Goal: Task Accomplishment & Management: Use online tool/utility

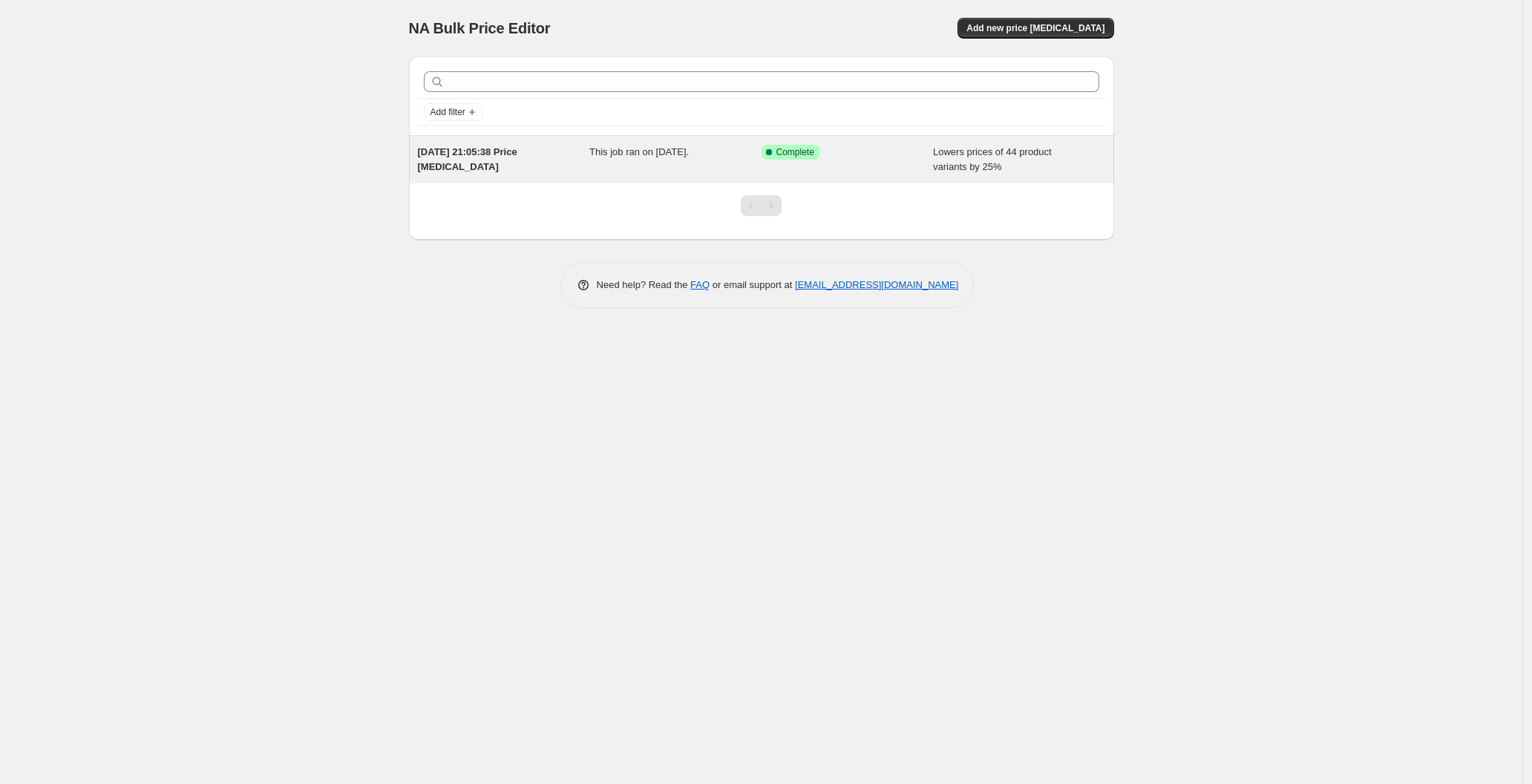
click at [582, 139] on div "[DATE] 21:05:38 Price [MEDICAL_DATA] This job ran on [DATE]. Success Complete C…" at bounding box center [761, 159] width 705 height 47
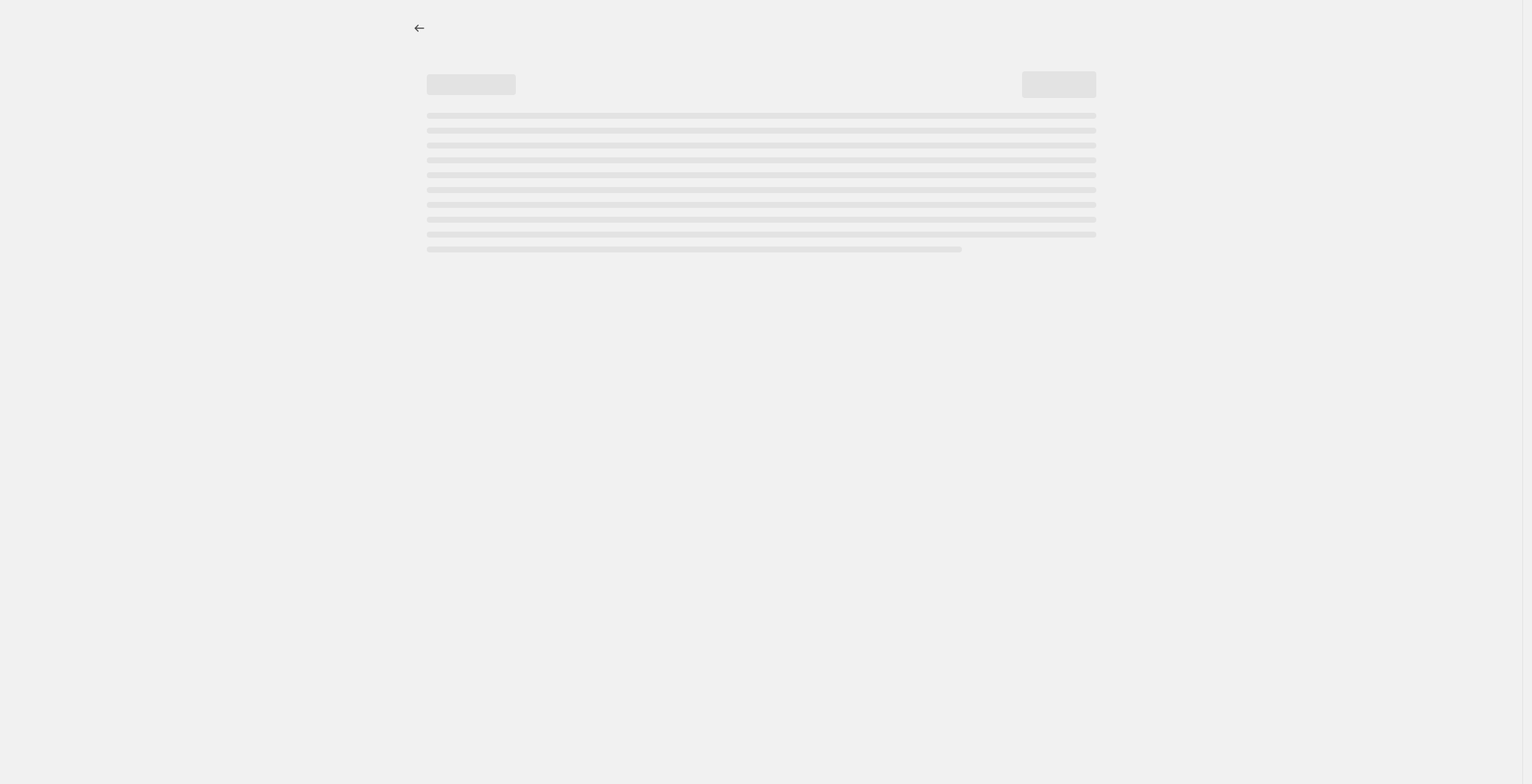
select select "percentage"
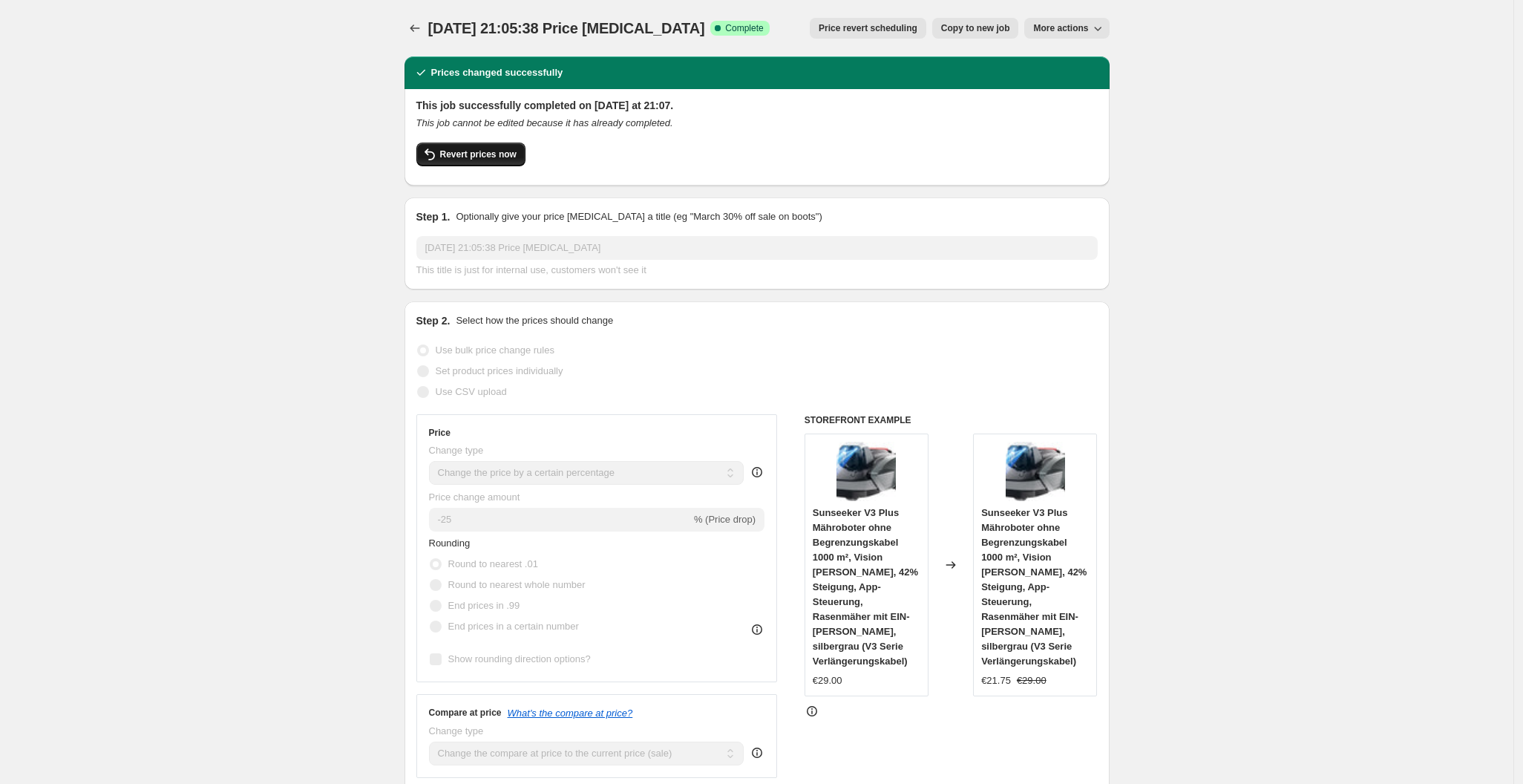
click at [480, 163] on button "Revert prices now" at bounding box center [471, 155] width 109 height 24
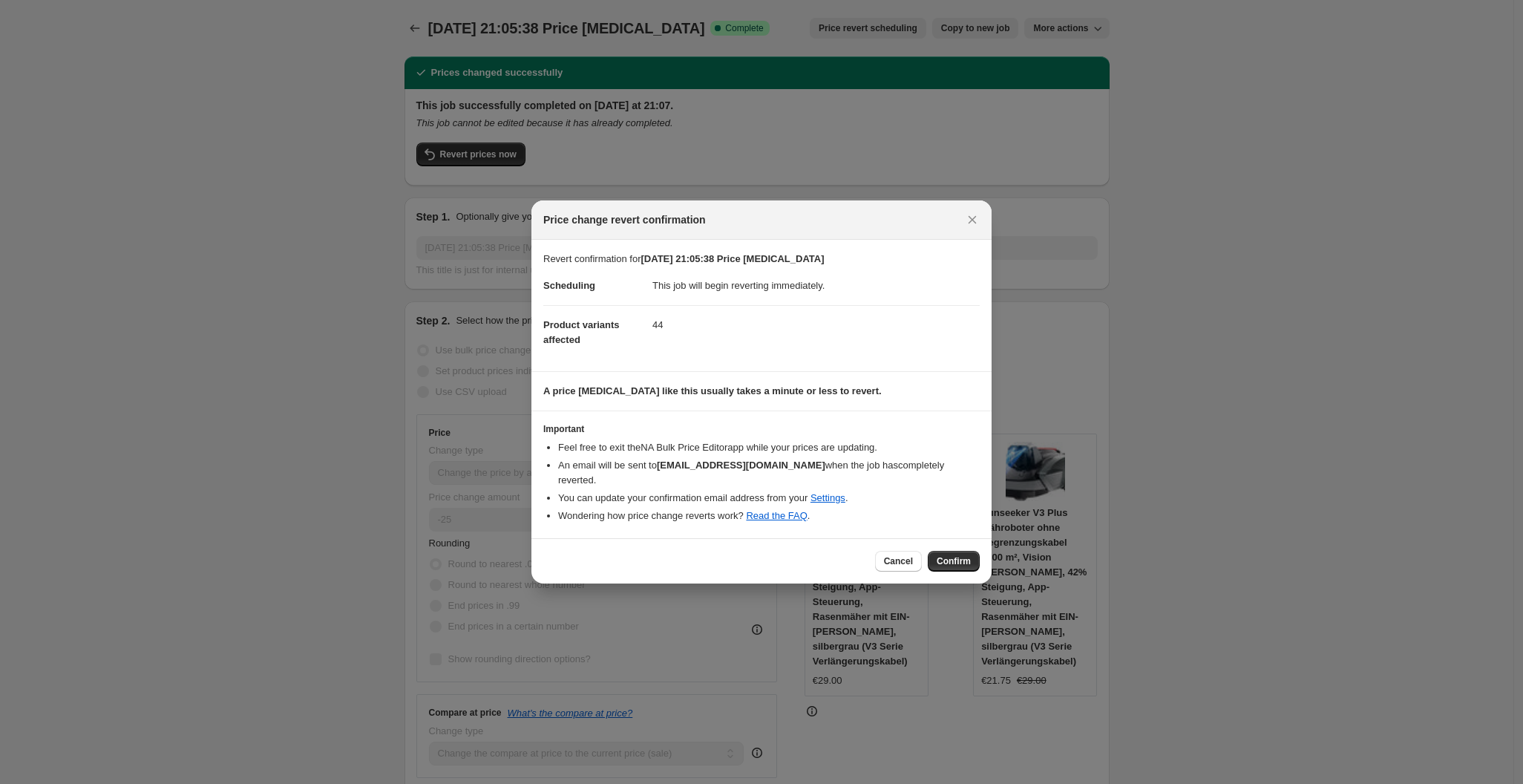
drag, startPoint x: 969, startPoint y: 552, endPoint x: 966, endPoint y: 543, distance: 9.5
click at [967, 555] on span "Confirm" at bounding box center [953, 562] width 34 height 12
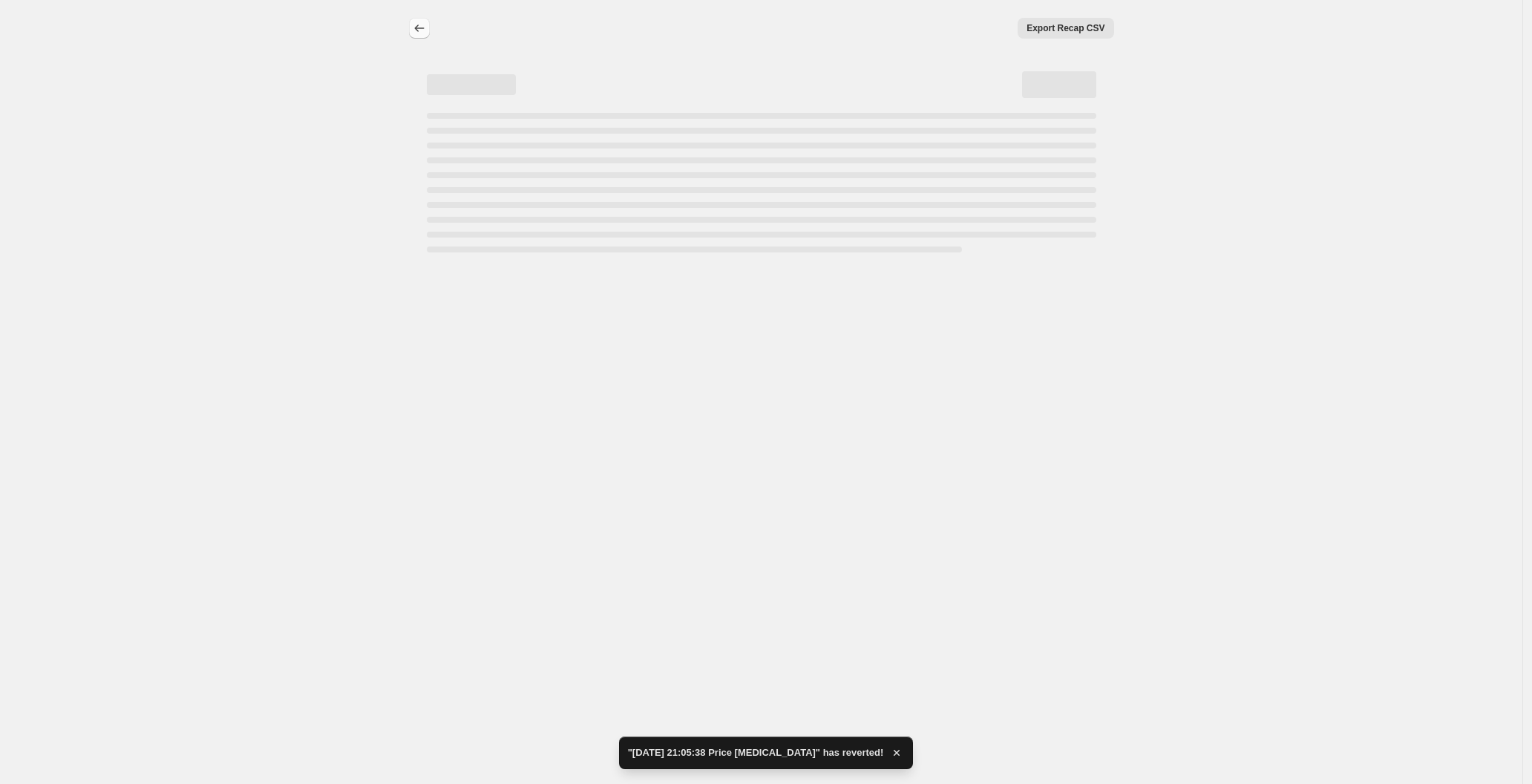
select select "percentage"
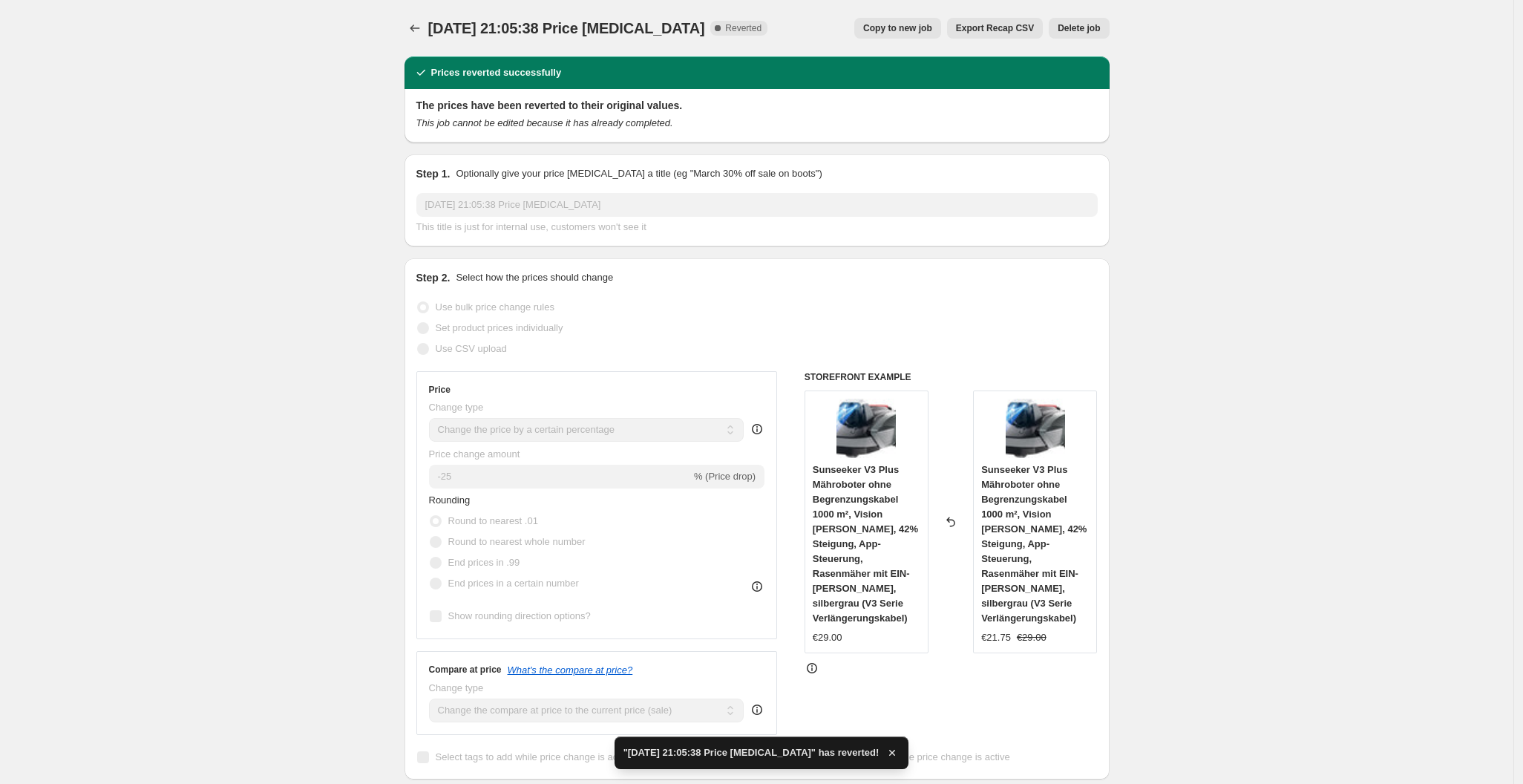
click at [1077, 15] on div "[DATE] 21:05:38 Price [MEDICAL_DATA]. This page is ready [DATE] 21:05:38 Price …" at bounding box center [757, 28] width 705 height 56
click at [1089, 50] on div "[DATE] 21:05:38 Price [MEDICAL_DATA]. This page is ready [DATE] 21:05:38 Price …" at bounding box center [757, 28] width 705 height 56
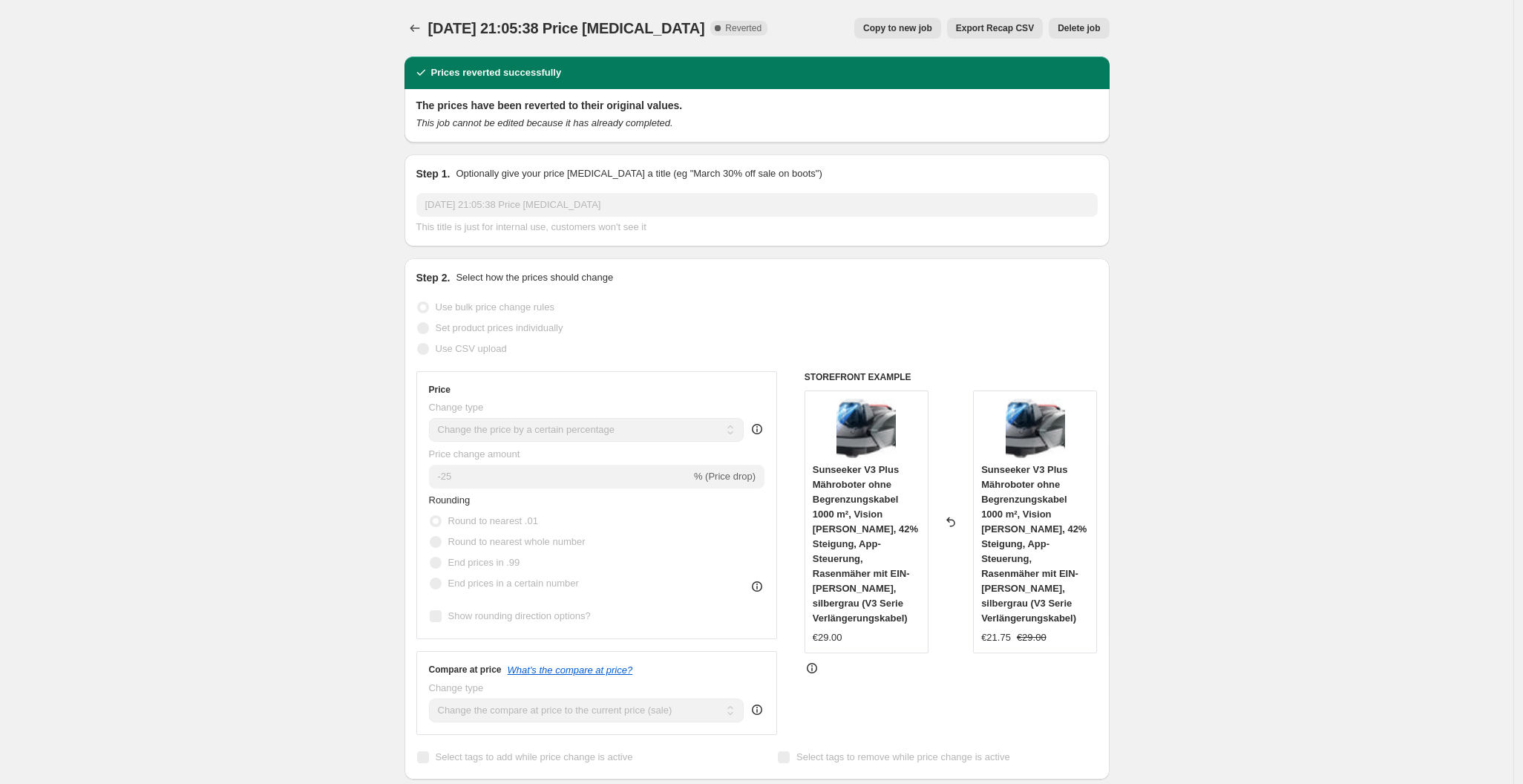
click at [1095, 35] on button "Delete job" at bounding box center [1079, 29] width 60 height 21
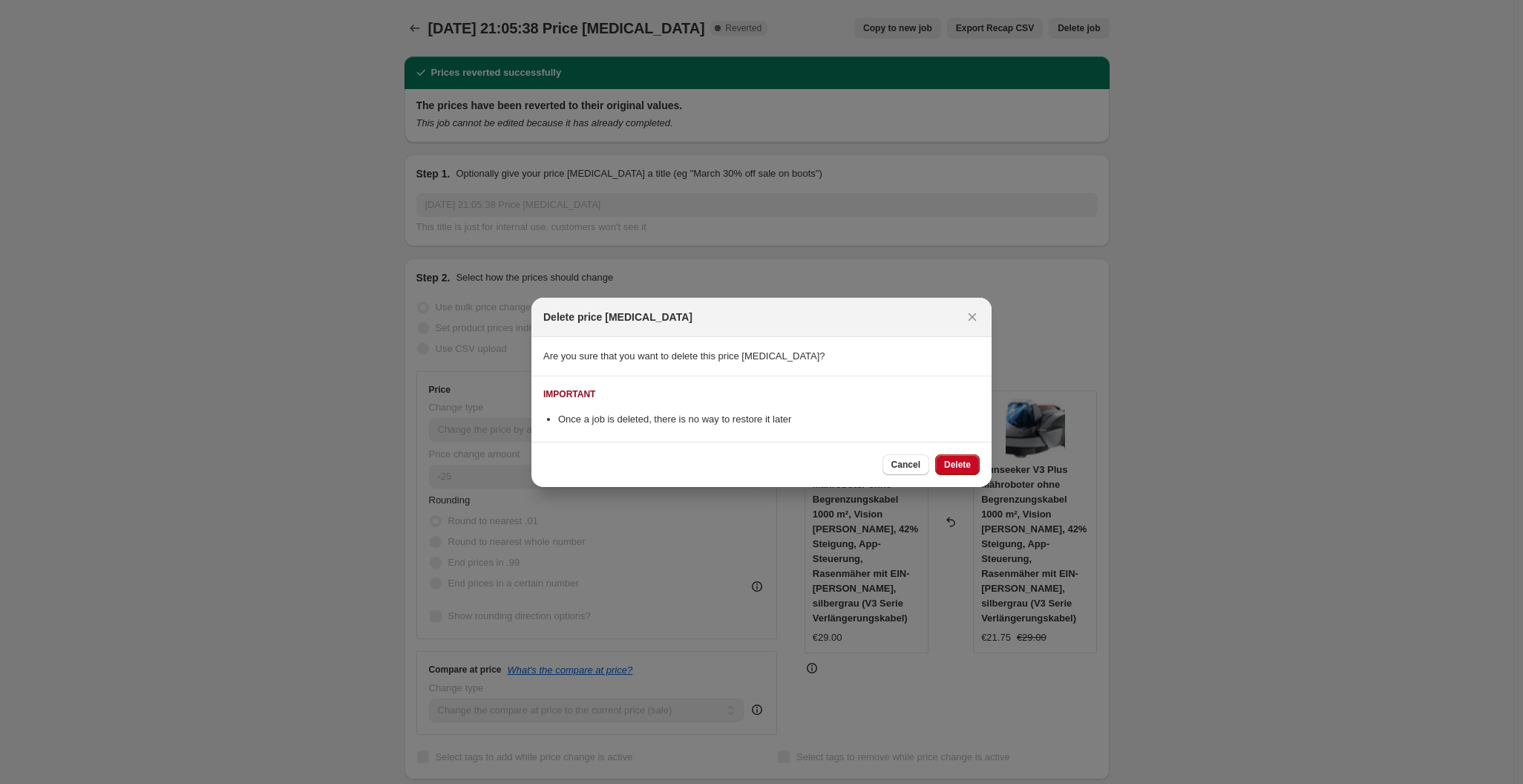
click at [976, 462] on button "Delete" at bounding box center [957, 465] width 44 height 21
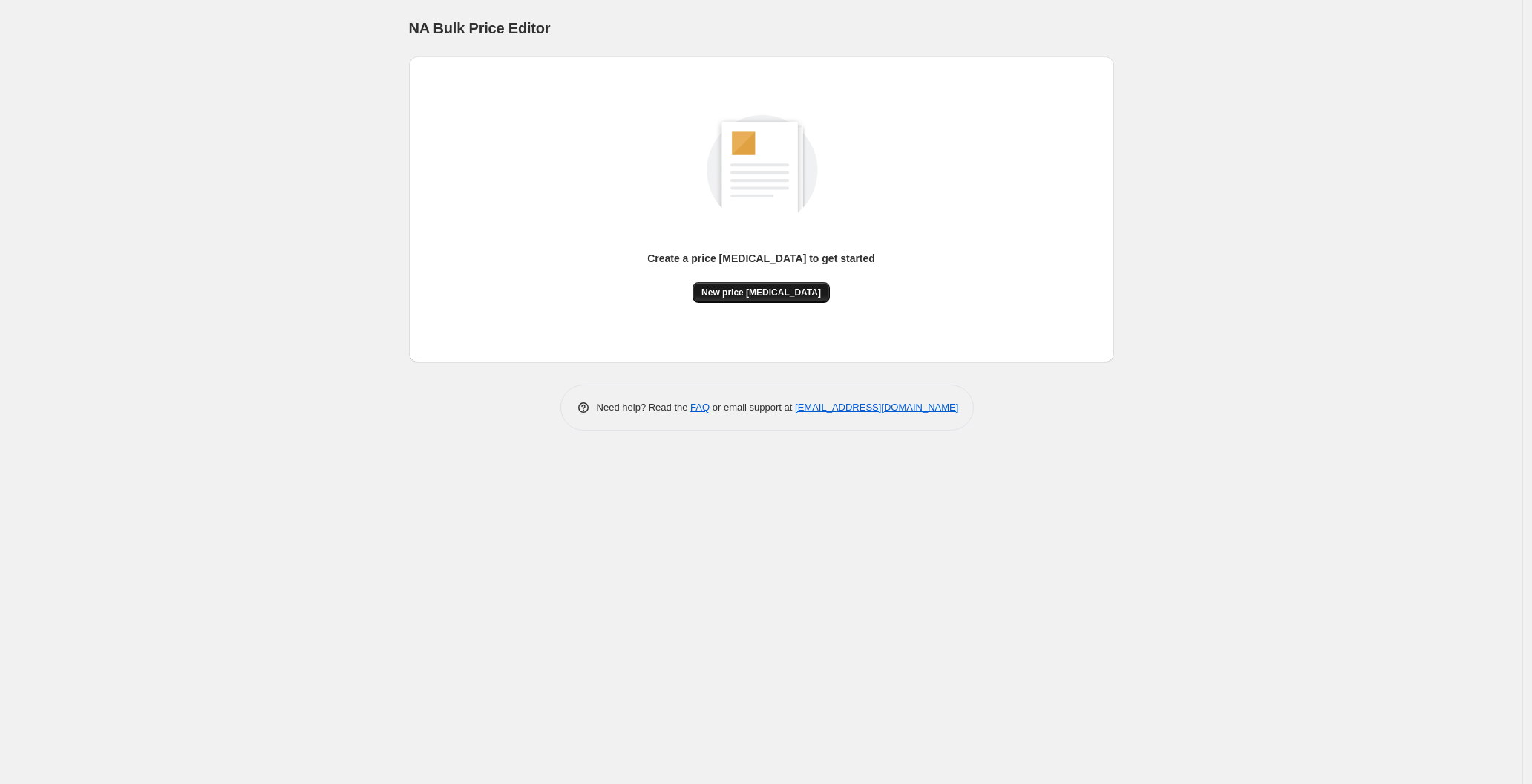
click at [778, 295] on span "New price [MEDICAL_DATA]" at bounding box center [761, 292] width 120 height 12
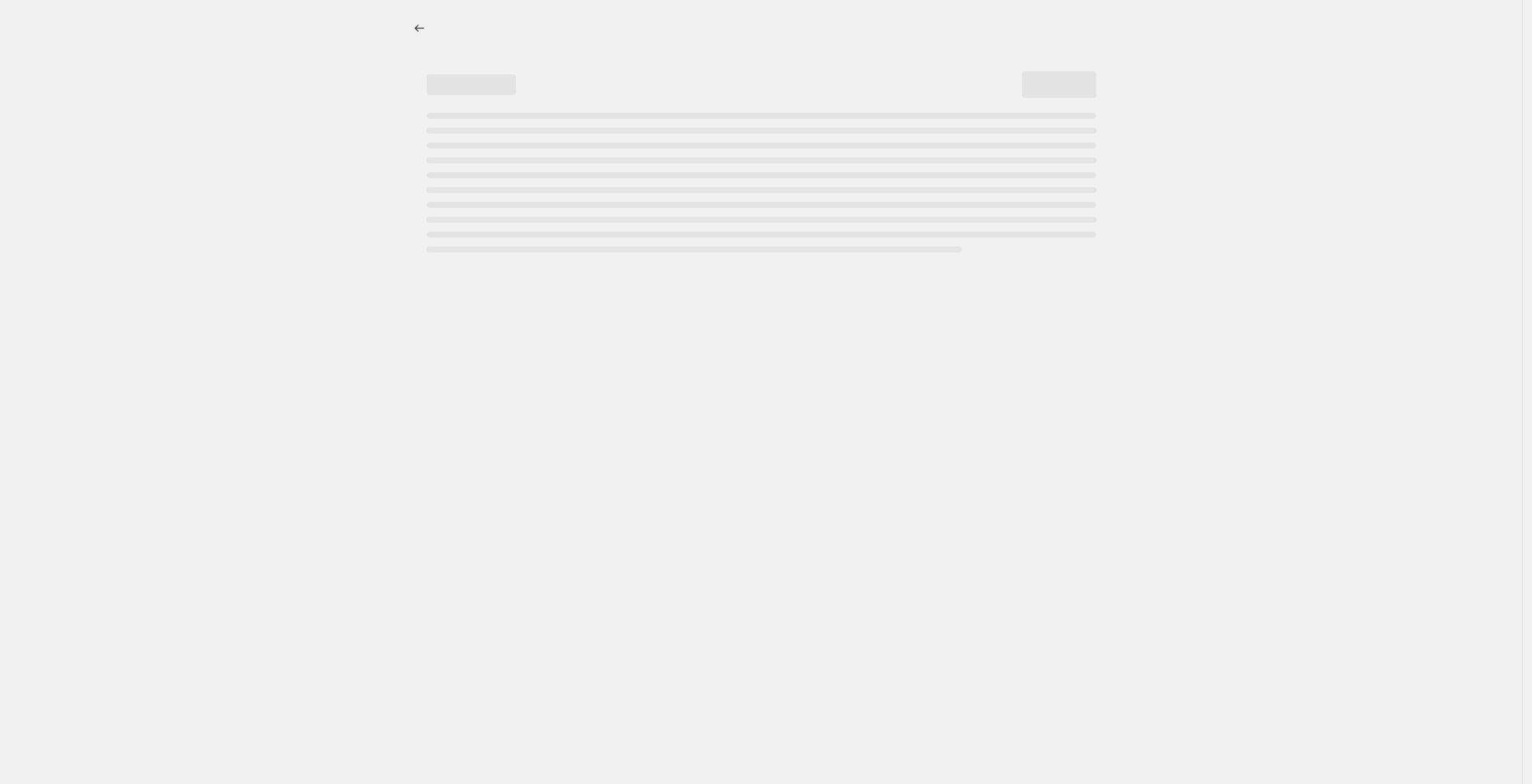
select select "percentage"
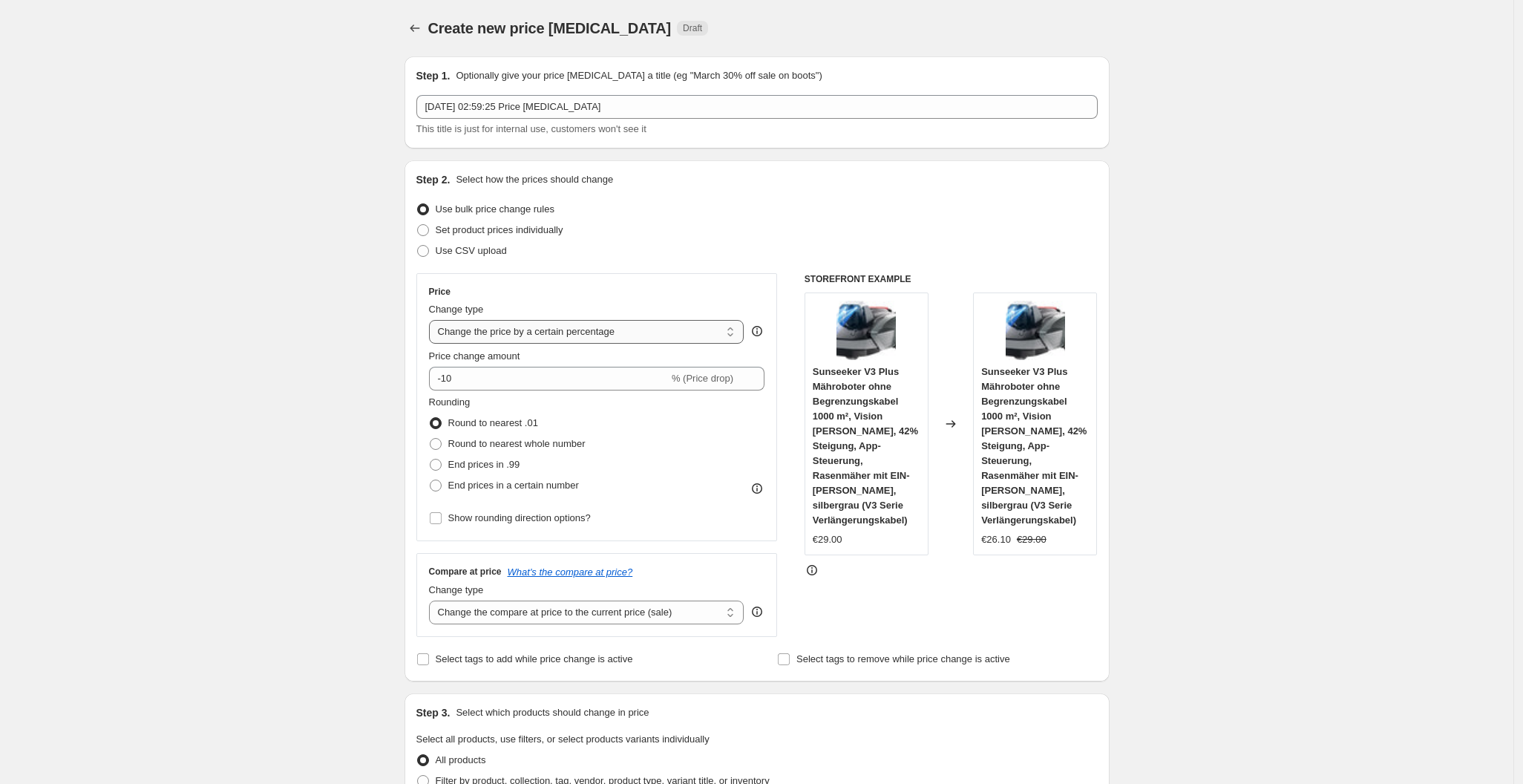
drag, startPoint x: 507, startPoint y: 373, endPoint x: 617, endPoint y: 323, distance: 120.8
click at [507, 375] on input "-10" at bounding box center [549, 379] width 240 height 24
drag, startPoint x: 487, startPoint y: 374, endPoint x: 448, endPoint y: 386, distance: 40.8
click at [448, 386] on input "-10" at bounding box center [549, 379] width 240 height 24
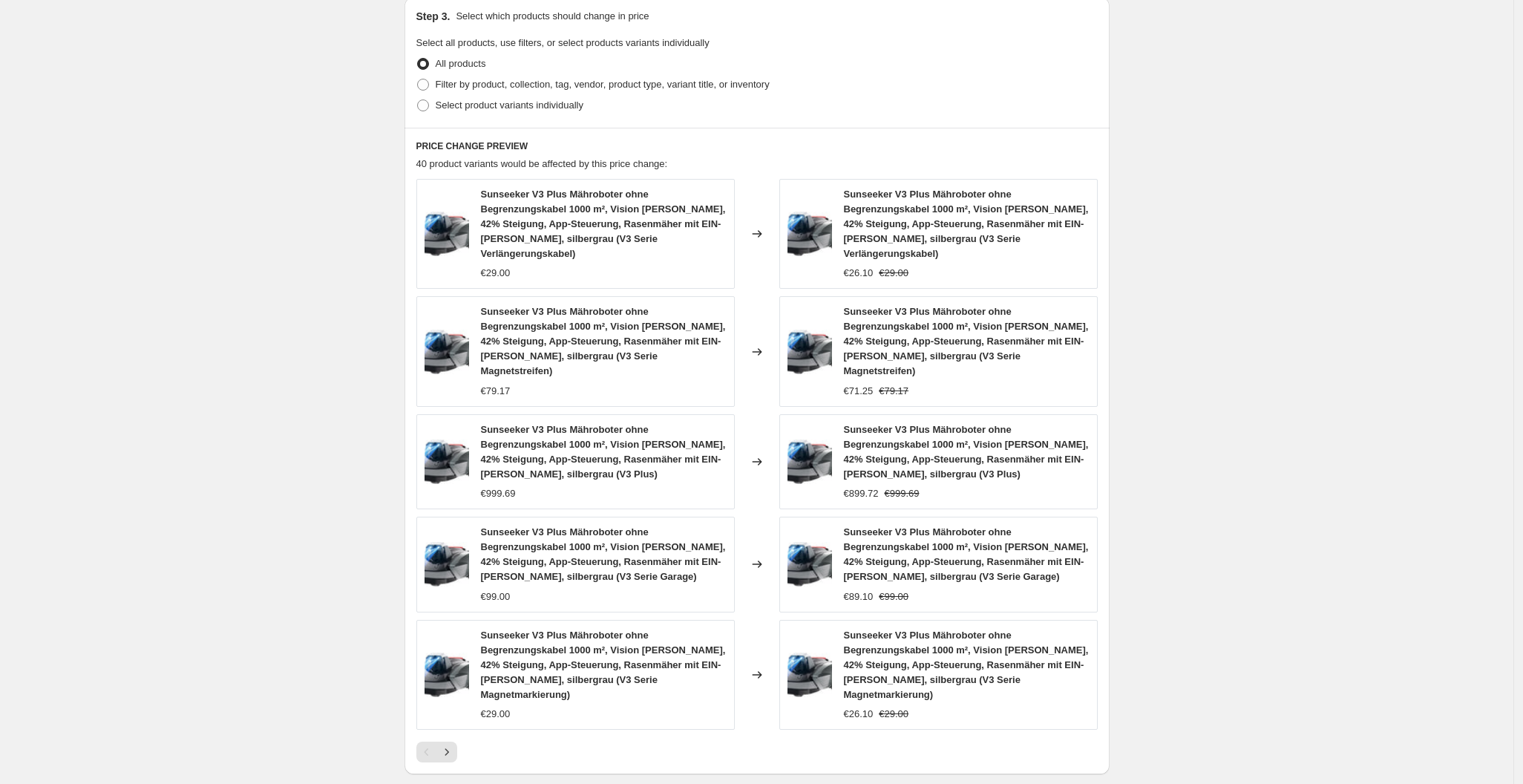
scroll to position [891, 0]
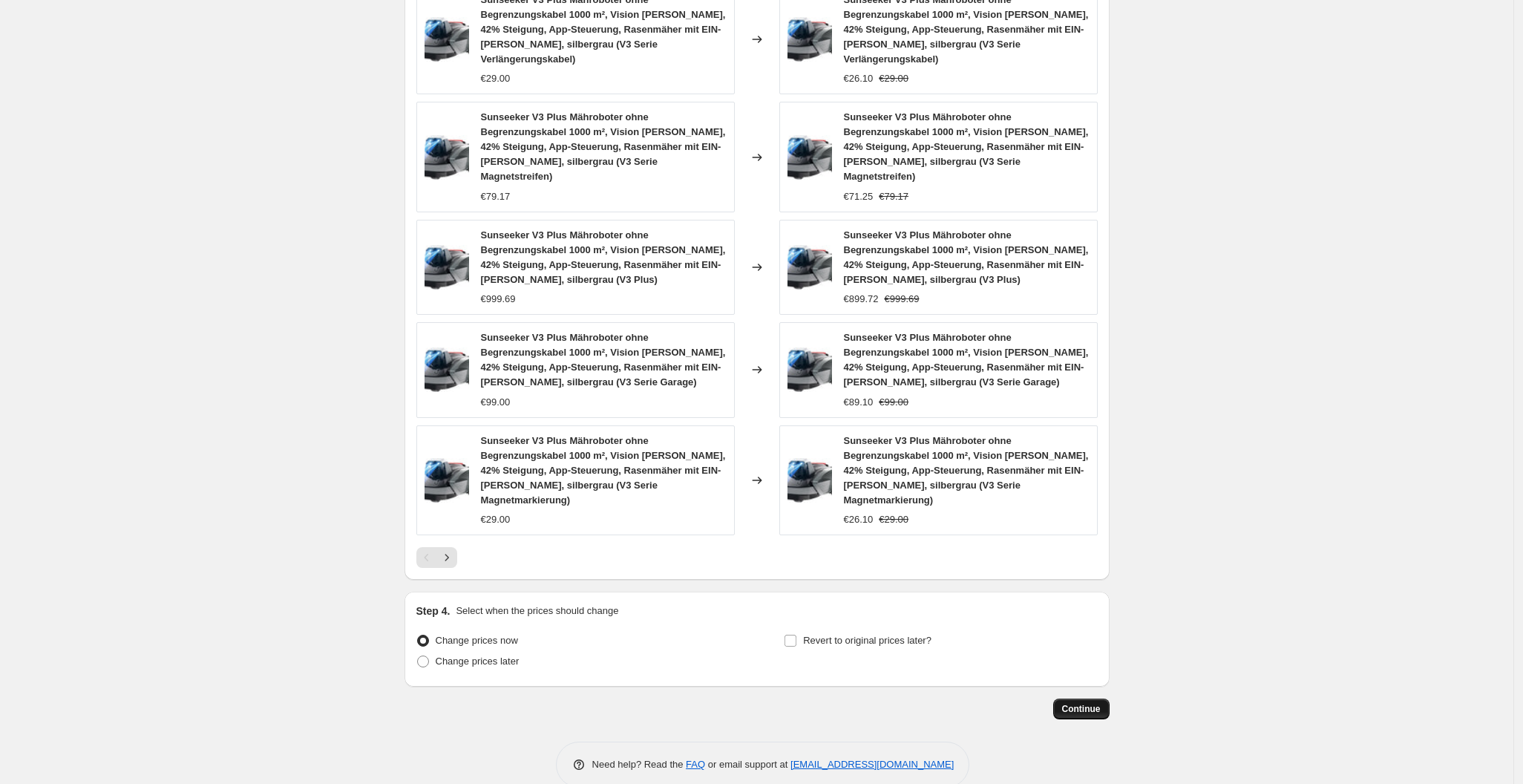
type input "-25"
click at [1098, 703] on span "Continue" at bounding box center [1081, 709] width 38 height 12
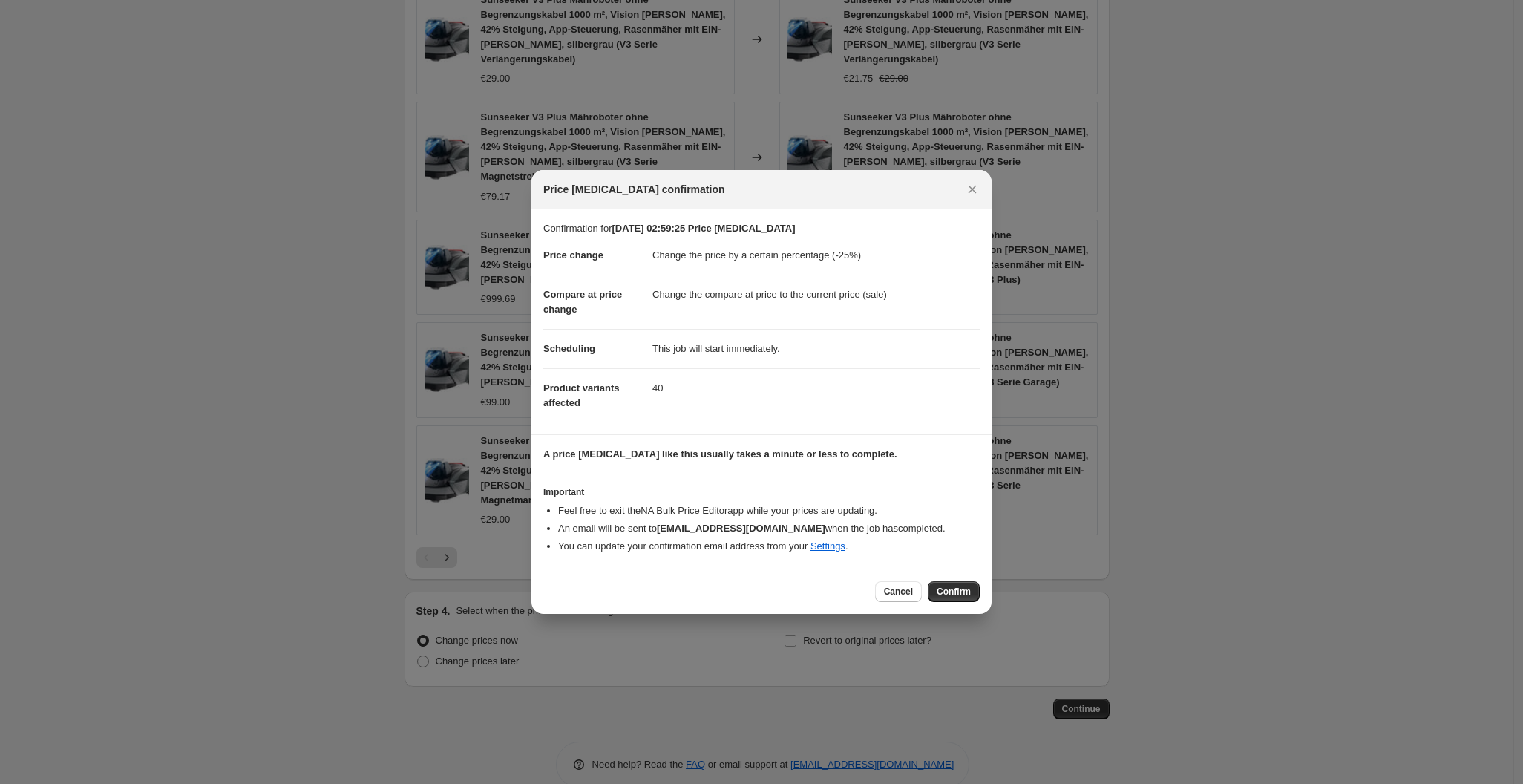
click at [945, 603] on div "Cancel Confirm" at bounding box center [762, 591] width 460 height 45
click at [950, 593] on span "Confirm" at bounding box center [953, 592] width 34 height 12
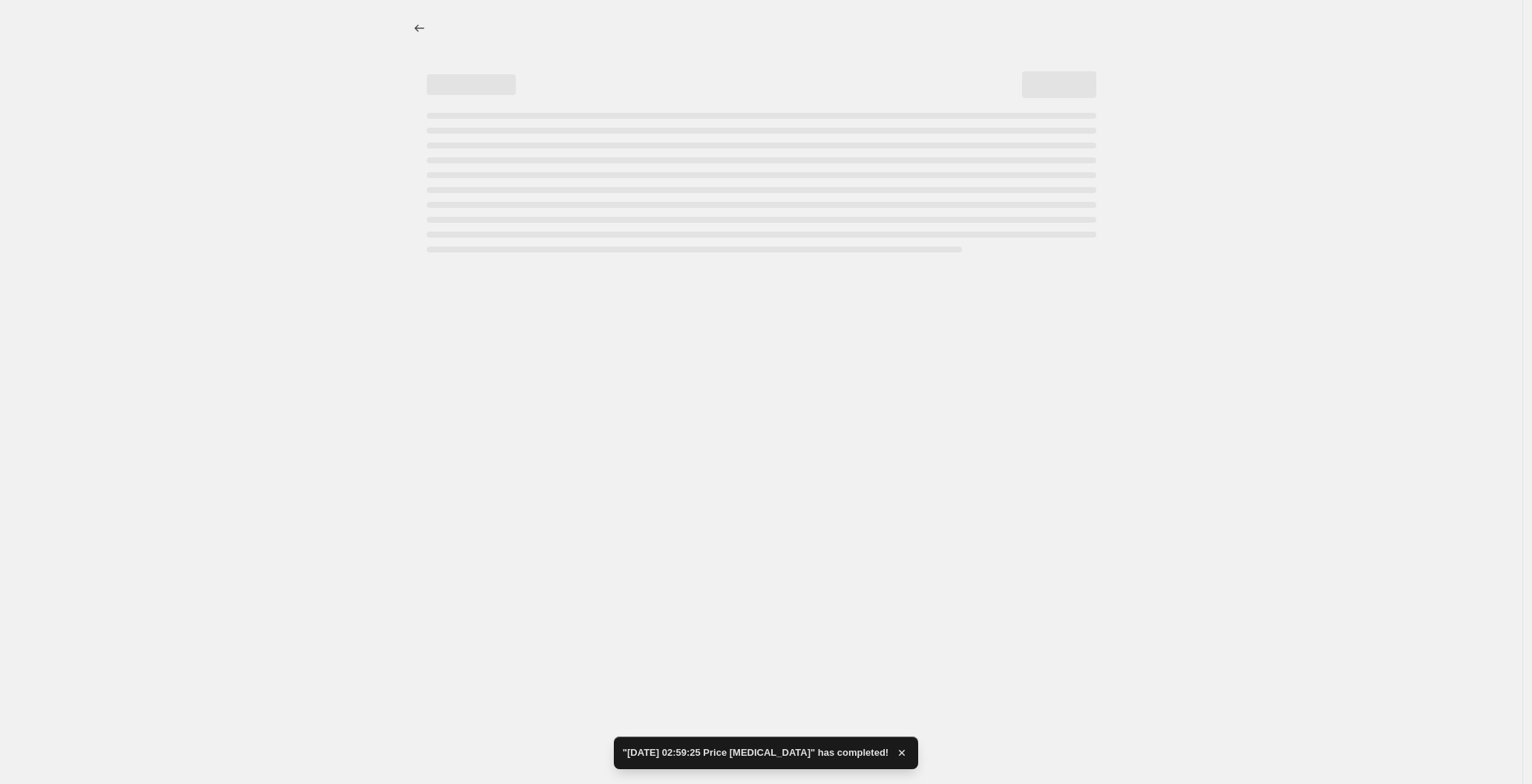
select select "percentage"
